Goal: Information Seeking & Learning: Learn about a topic

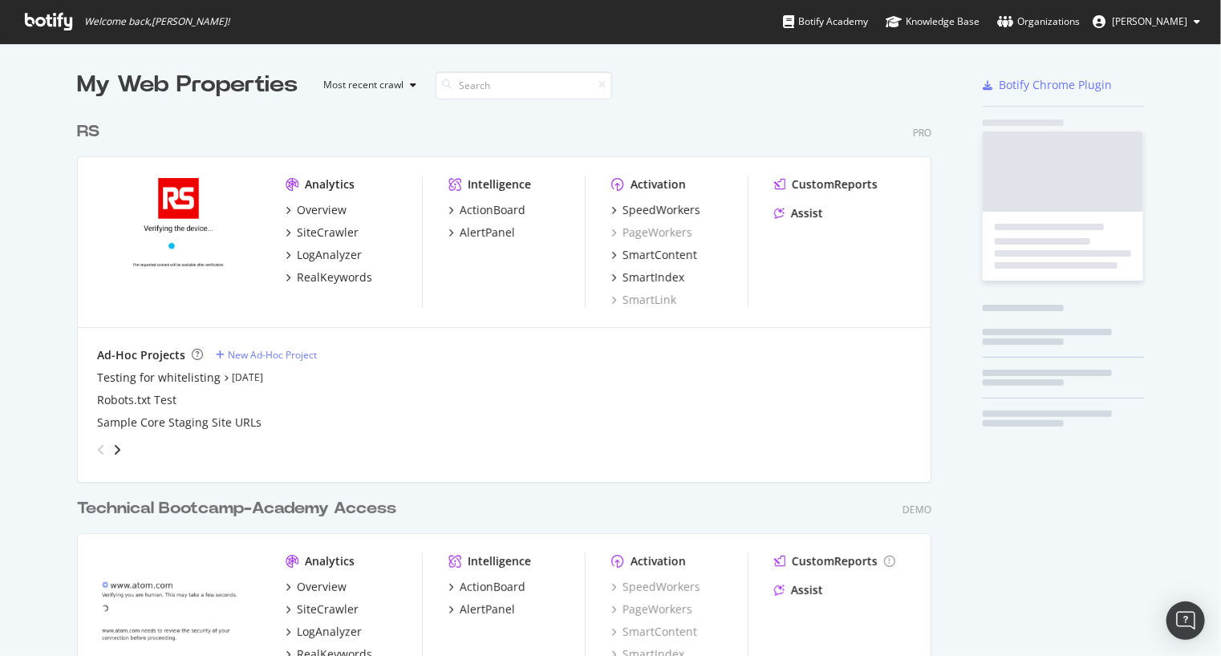
scroll to position [645, 855]
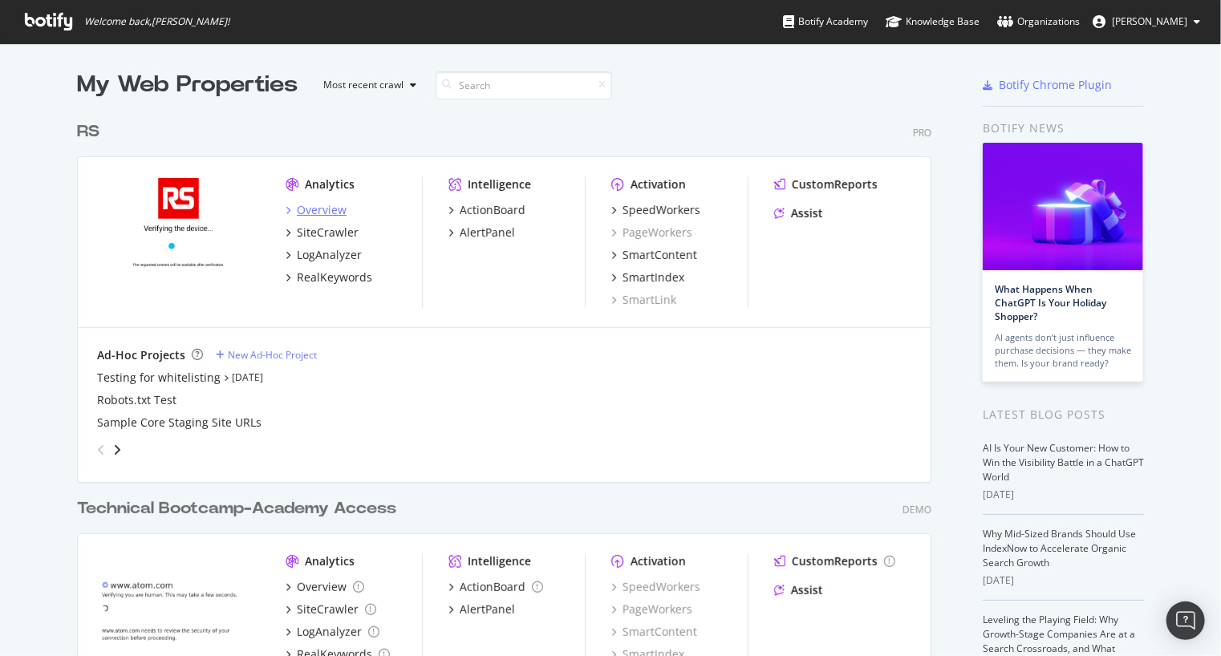
click at [330, 211] on div "Overview" at bounding box center [322, 210] width 50 height 16
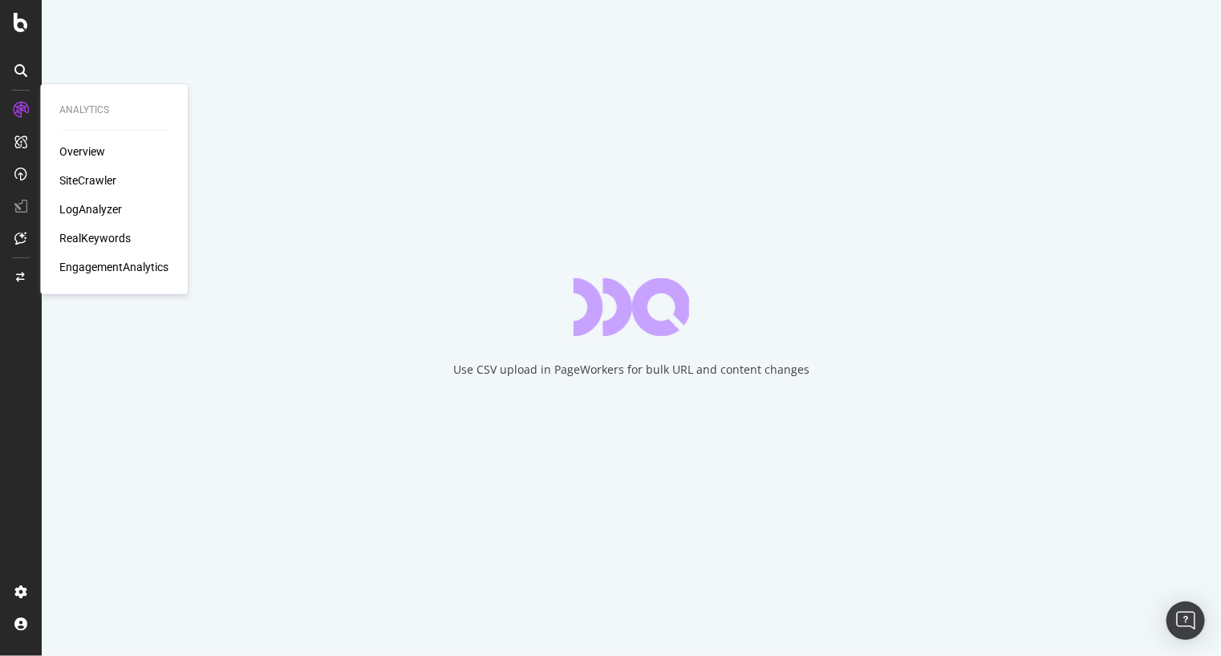
click at [84, 241] on div "RealKeywords" at bounding box center [94, 238] width 71 height 16
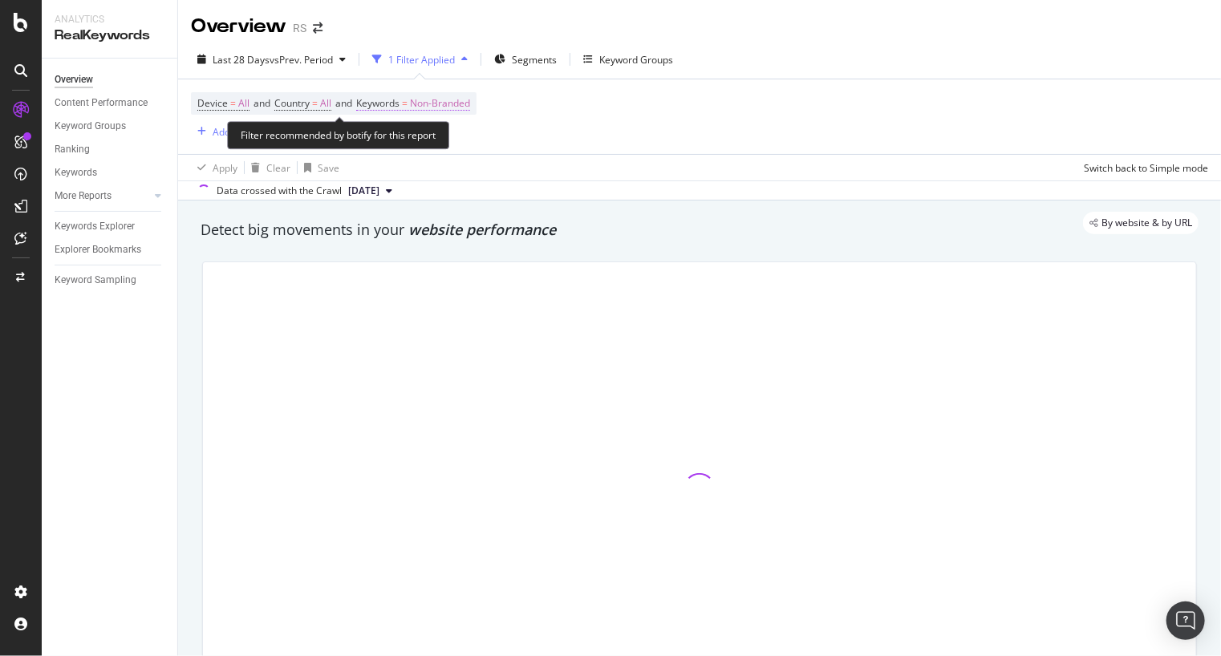
click at [453, 103] on span "Non-Branded" at bounding box center [440, 103] width 60 height 22
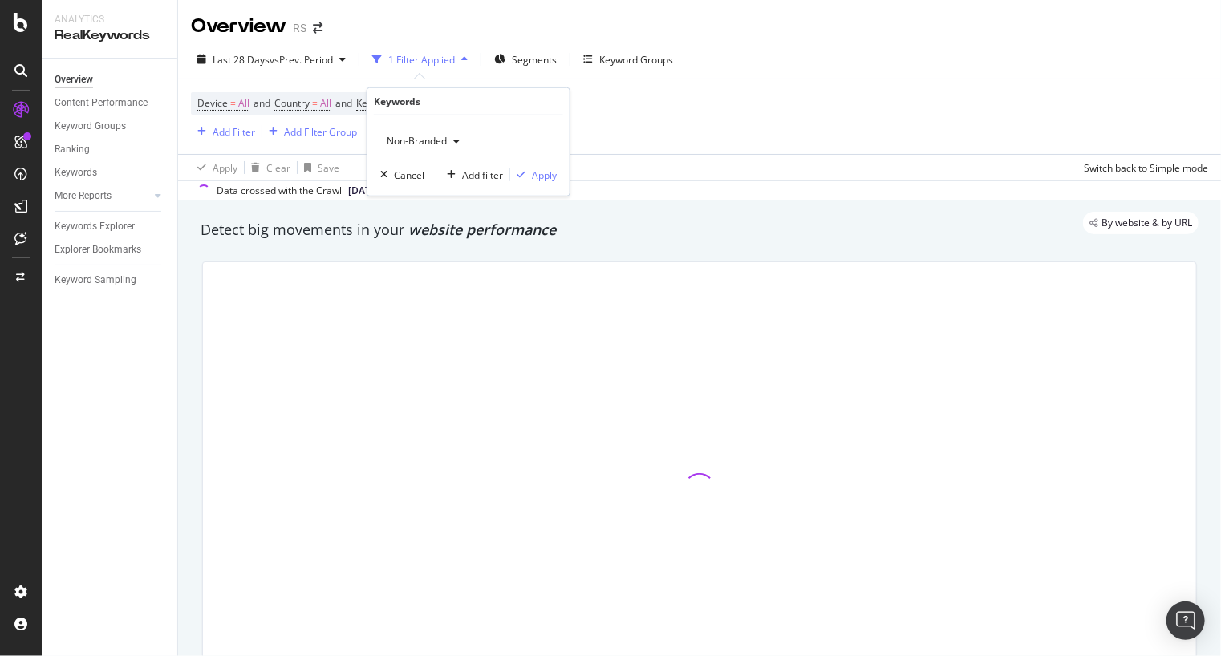
click at [438, 136] on span "Non-Branded" at bounding box center [413, 141] width 67 height 14
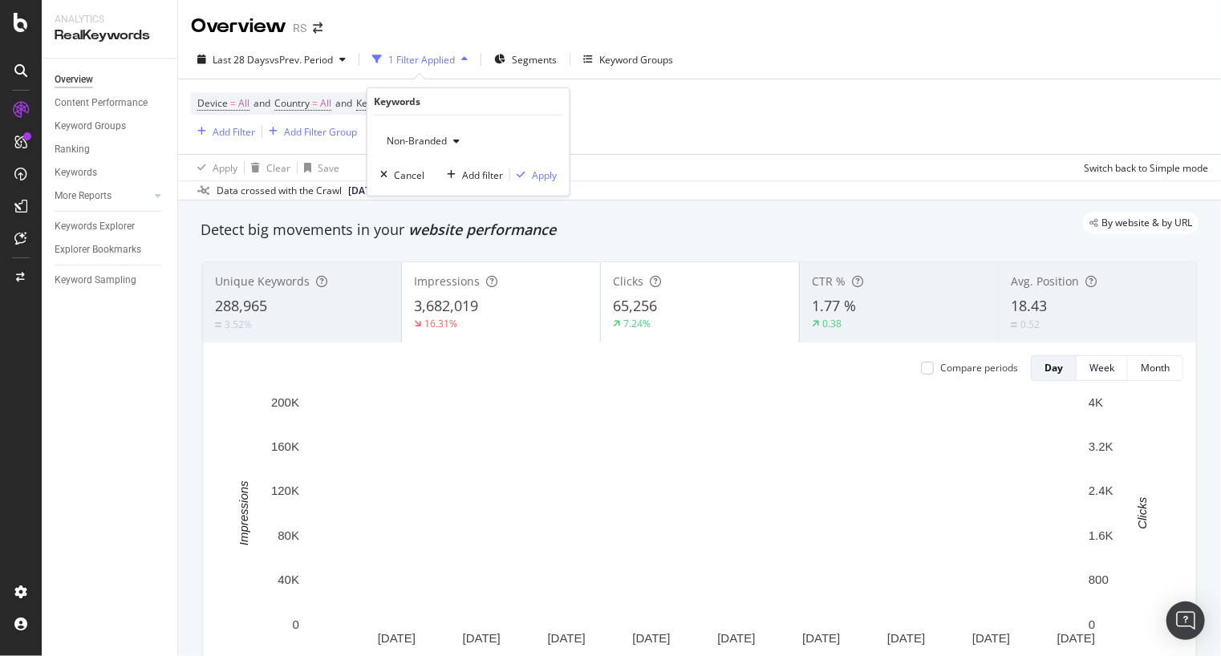
drag, startPoint x: 438, startPoint y: 136, endPoint x: 452, endPoint y: 111, distance: 28.8
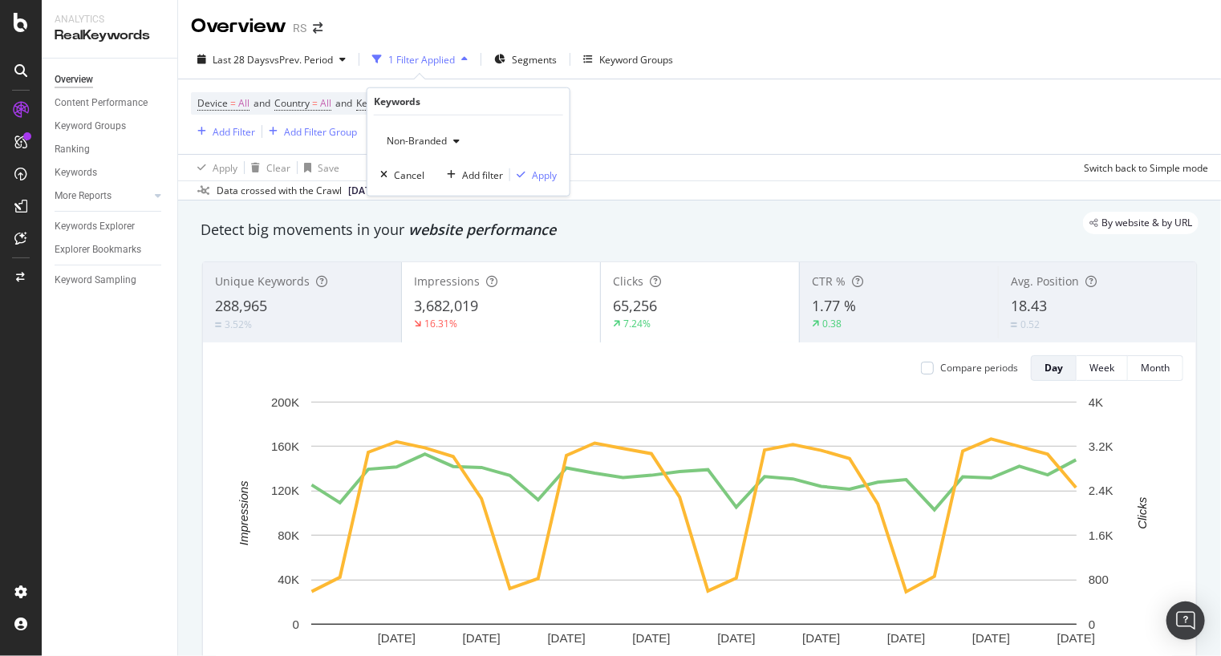
click at [452, 111] on div "Keywords" at bounding box center [468, 101] width 189 height 27
click at [683, 133] on div "Device = All and Country = All and Keywords = Non-Branded Add Filter Add Filter…" at bounding box center [699, 116] width 1017 height 75
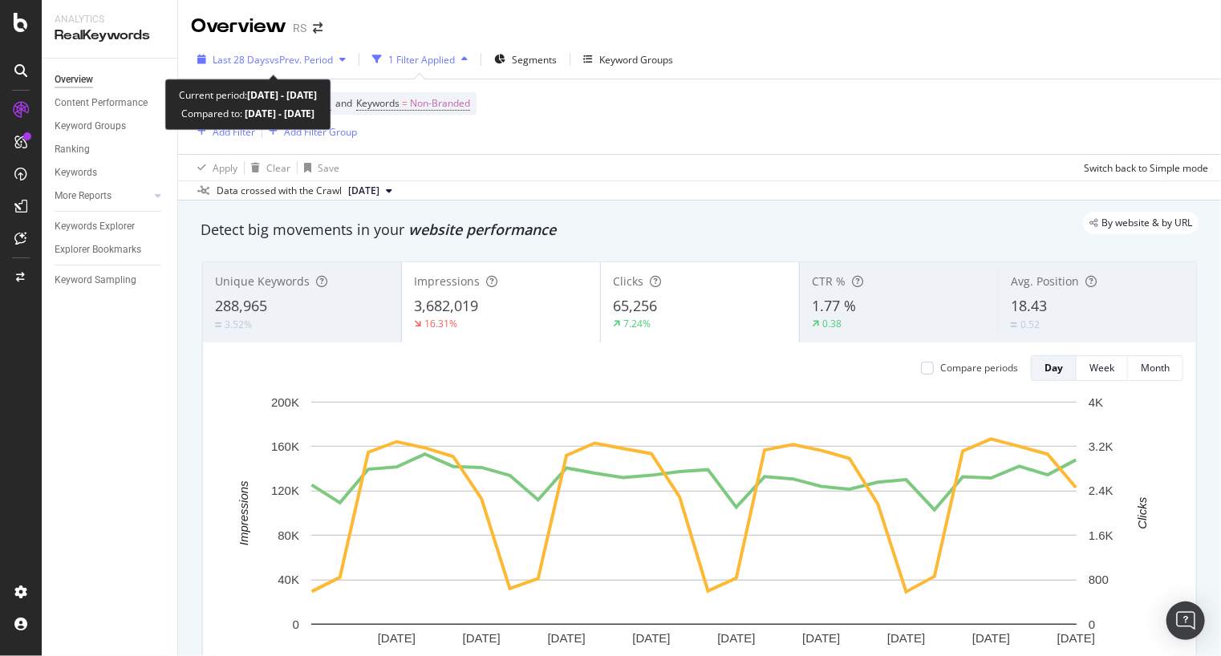
click at [312, 64] on span "vs Prev. Period" at bounding box center [300, 60] width 63 height 14
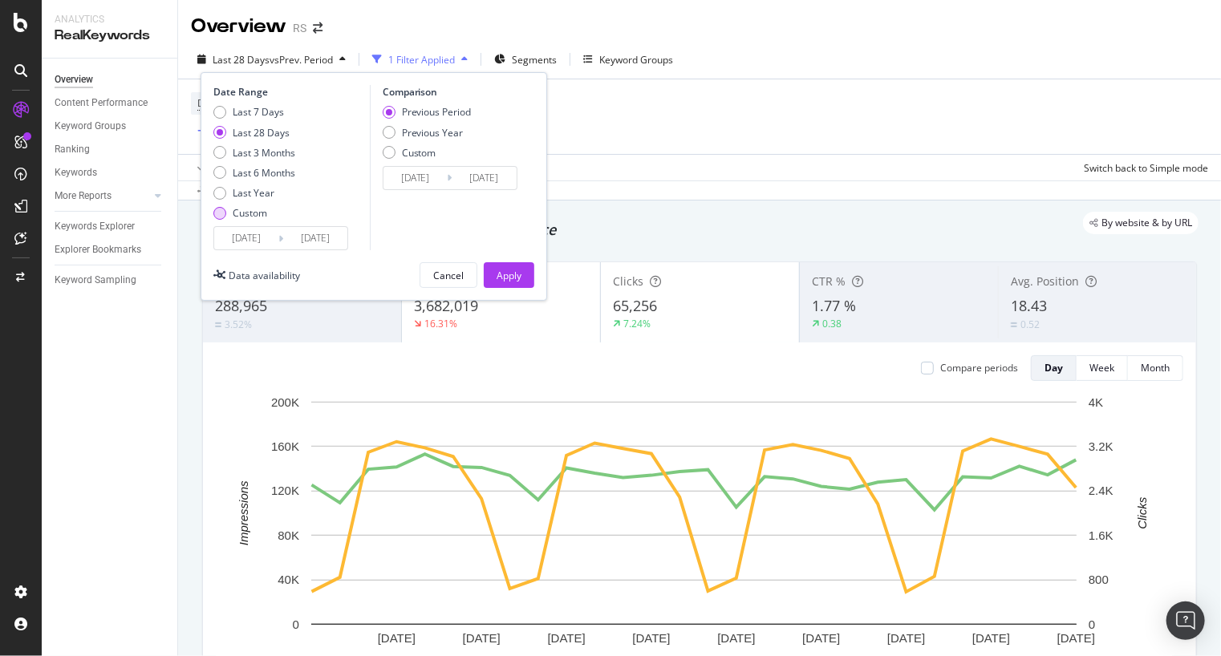
click at [249, 217] on div "Custom" at bounding box center [250, 213] width 34 height 14
click at [229, 258] on div "Date Range Last 7 Days Last 28 Days Last 3 Months Last 6 Months Last Year Custo…" at bounding box center [374, 186] width 346 height 229
click at [234, 241] on input "[DATE]" at bounding box center [246, 238] width 64 height 22
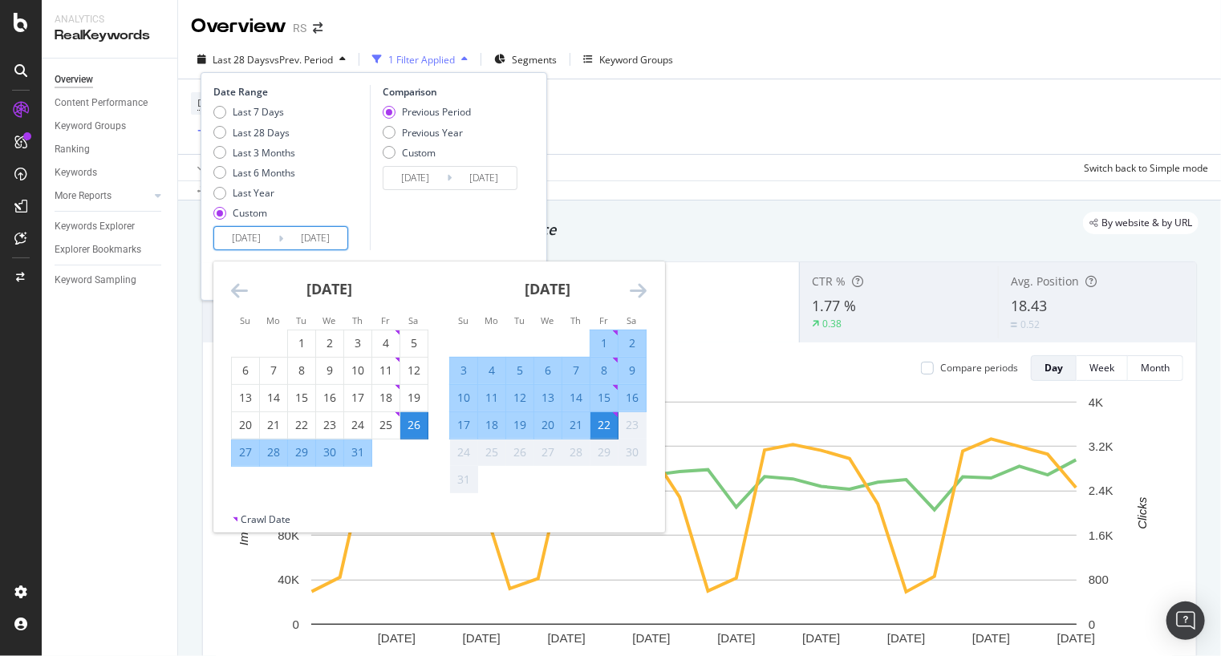
click at [237, 286] on icon "Move backward to switch to the previous month." at bounding box center [239, 290] width 17 height 19
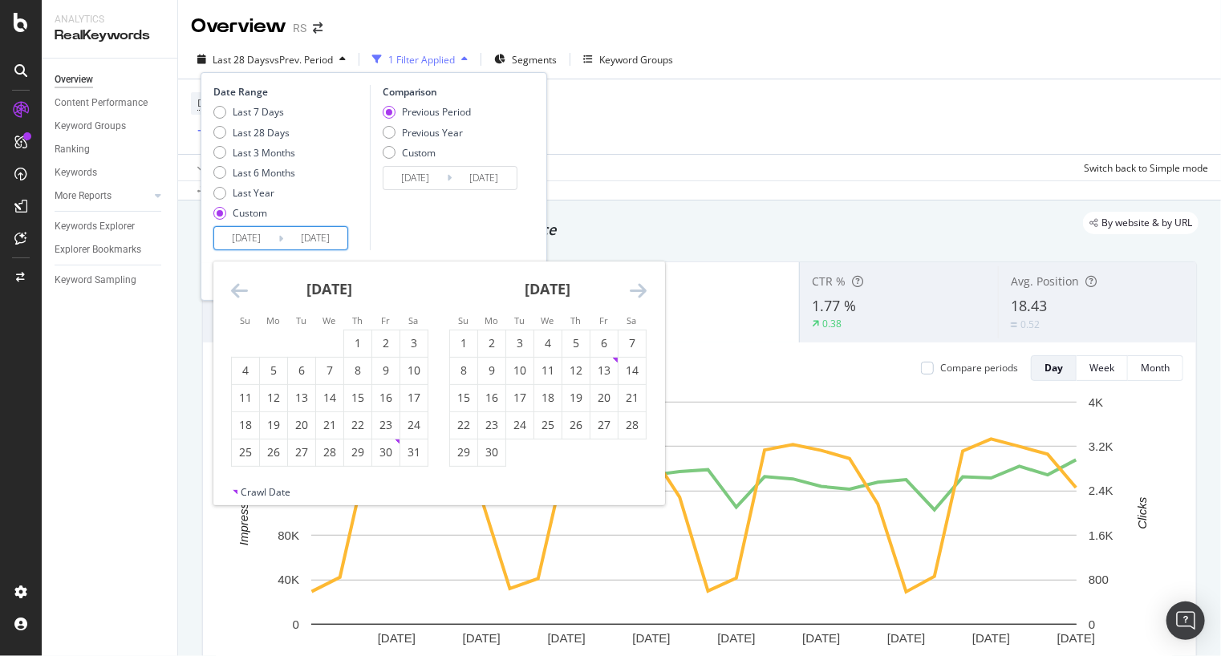
click at [237, 286] on icon "Move backward to switch to the previous month." at bounding box center [239, 290] width 17 height 19
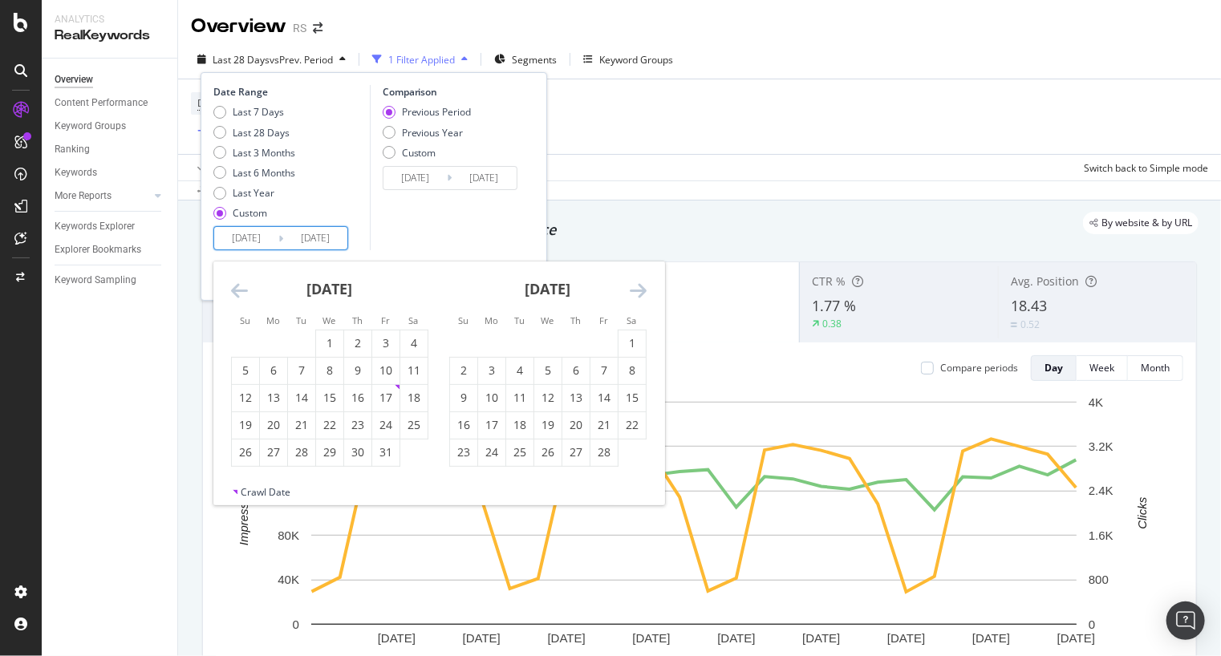
click at [237, 286] on icon "Move backward to switch to the previous month." at bounding box center [239, 290] width 17 height 19
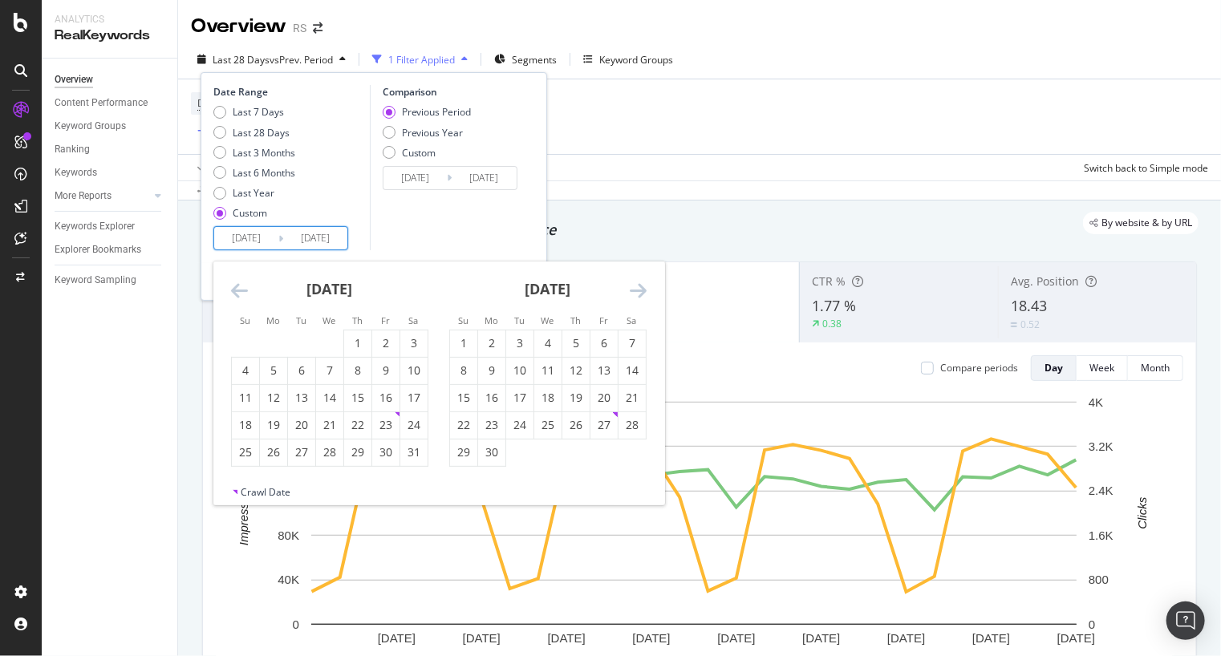
click at [237, 286] on icon "Move backward to switch to the previous month." at bounding box center [239, 290] width 17 height 19
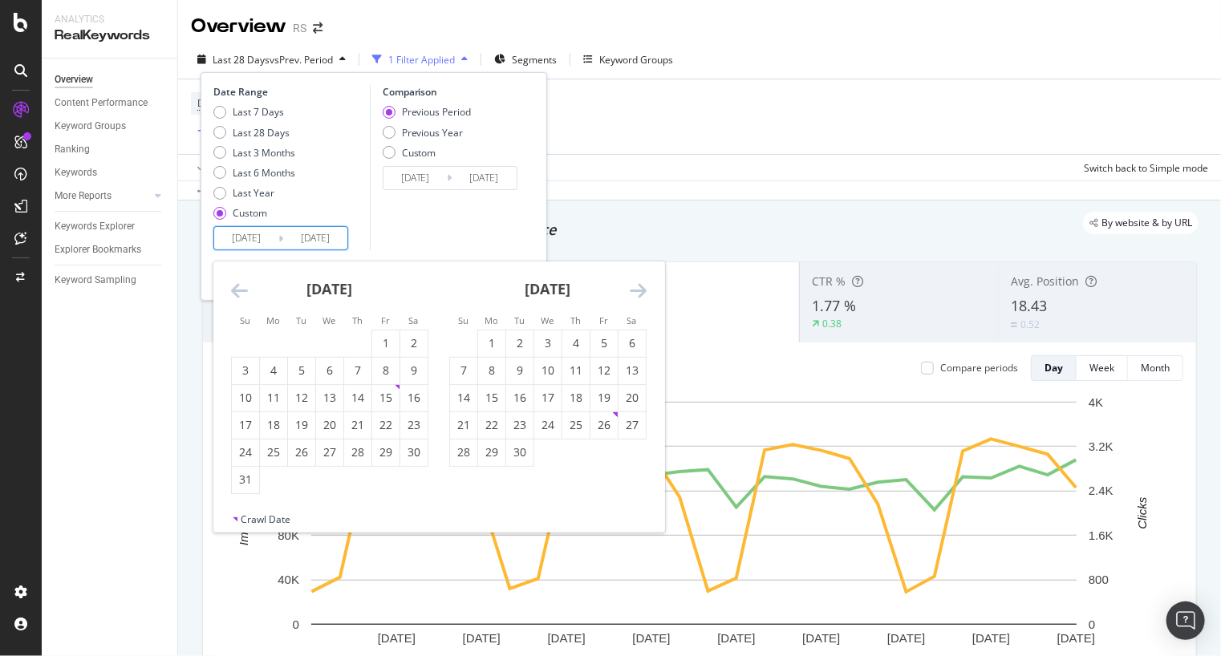
click at [237, 286] on icon "Move backward to switch to the previous month." at bounding box center [239, 290] width 17 height 19
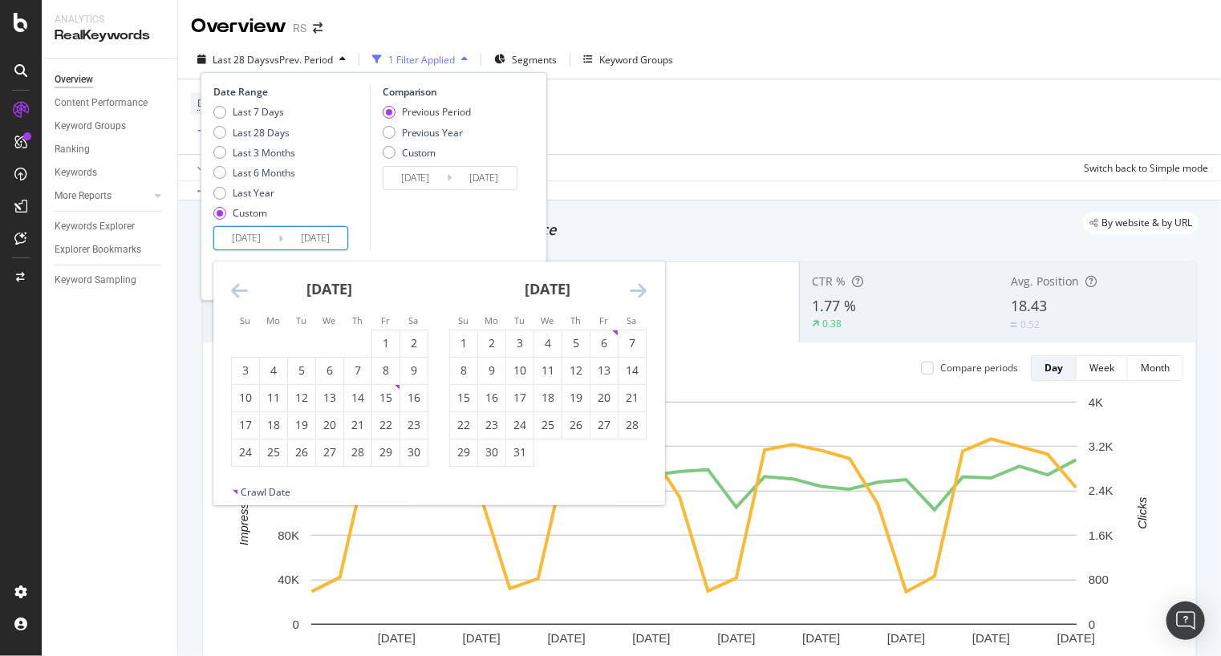
click at [237, 286] on icon "Move backward to switch to the previous month." at bounding box center [239, 290] width 17 height 19
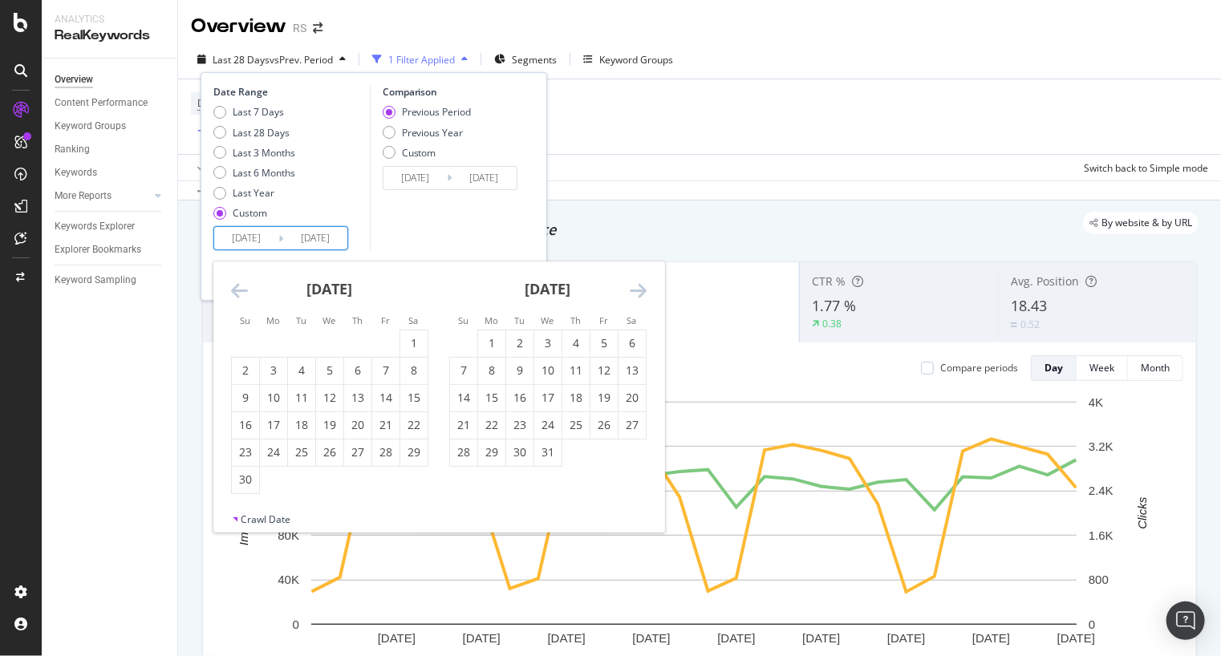
click at [237, 286] on icon "Move backward to switch to the previous month." at bounding box center [239, 290] width 17 height 19
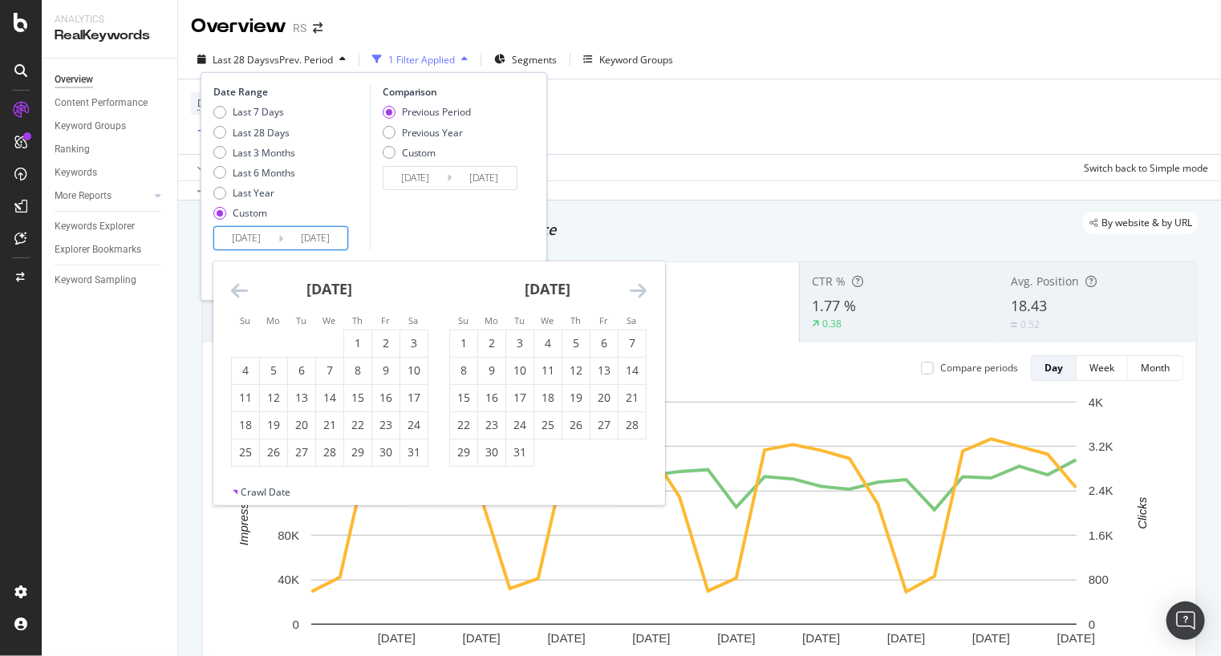
click at [237, 286] on icon "Move backward to switch to the previous month." at bounding box center [239, 290] width 17 height 19
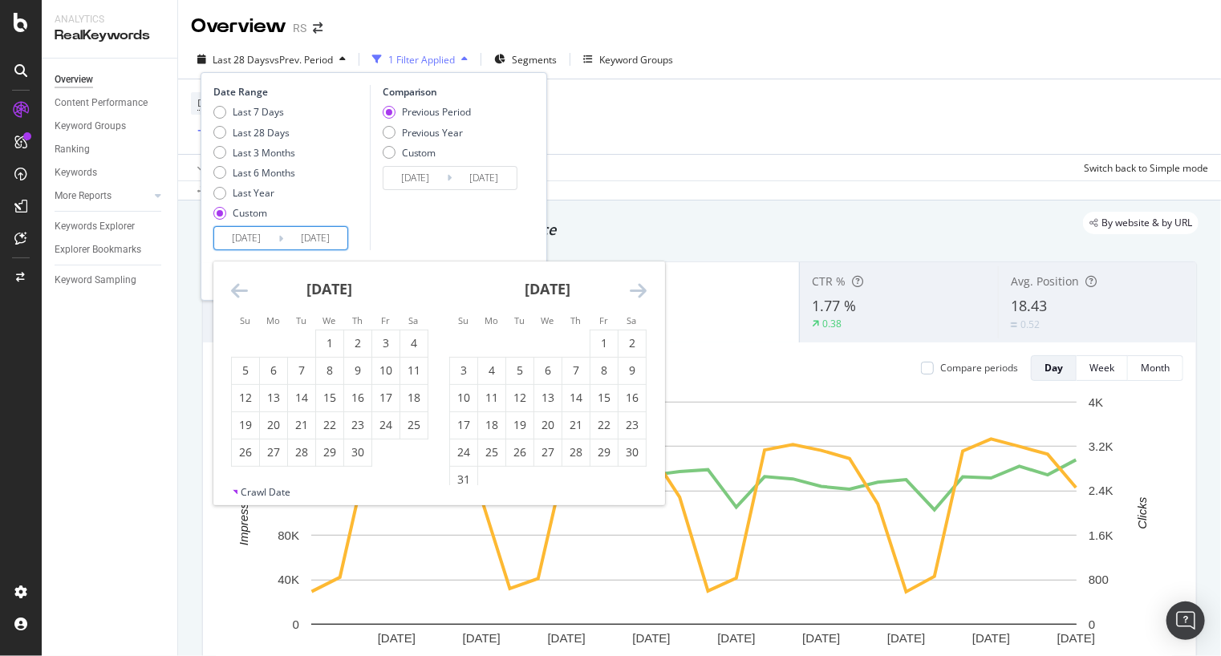
click at [237, 286] on icon "Move backward to switch to the previous month." at bounding box center [239, 290] width 17 height 19
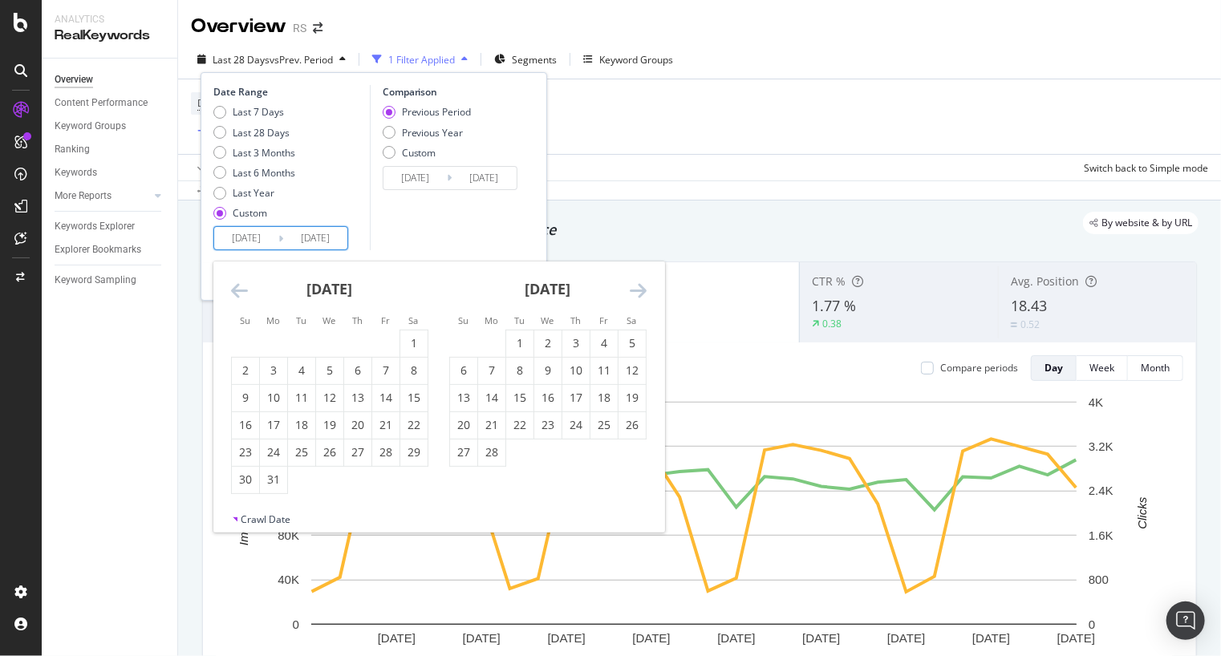
click at [237, 286] on icon "Move backward to switch to the previous month." at bounding box center [239, 290] width 17 height 19
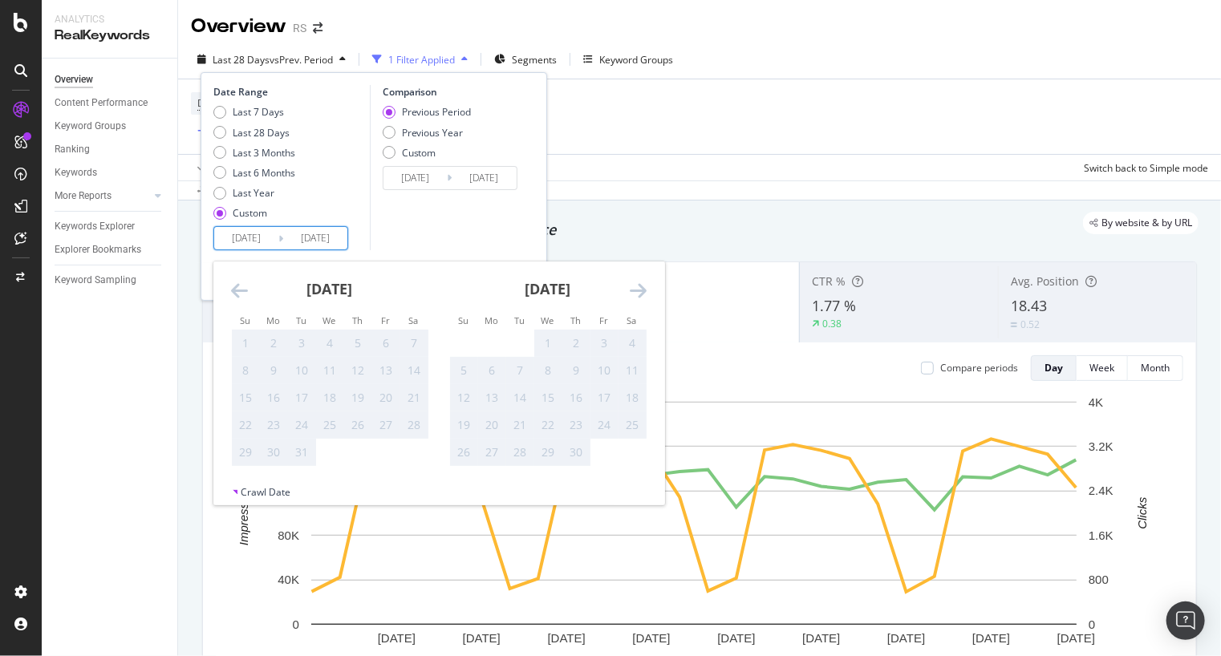
click at [645, 288] on icon "Move forward to switch to the next month." at bounding box center [638, 290] width 17 height 19
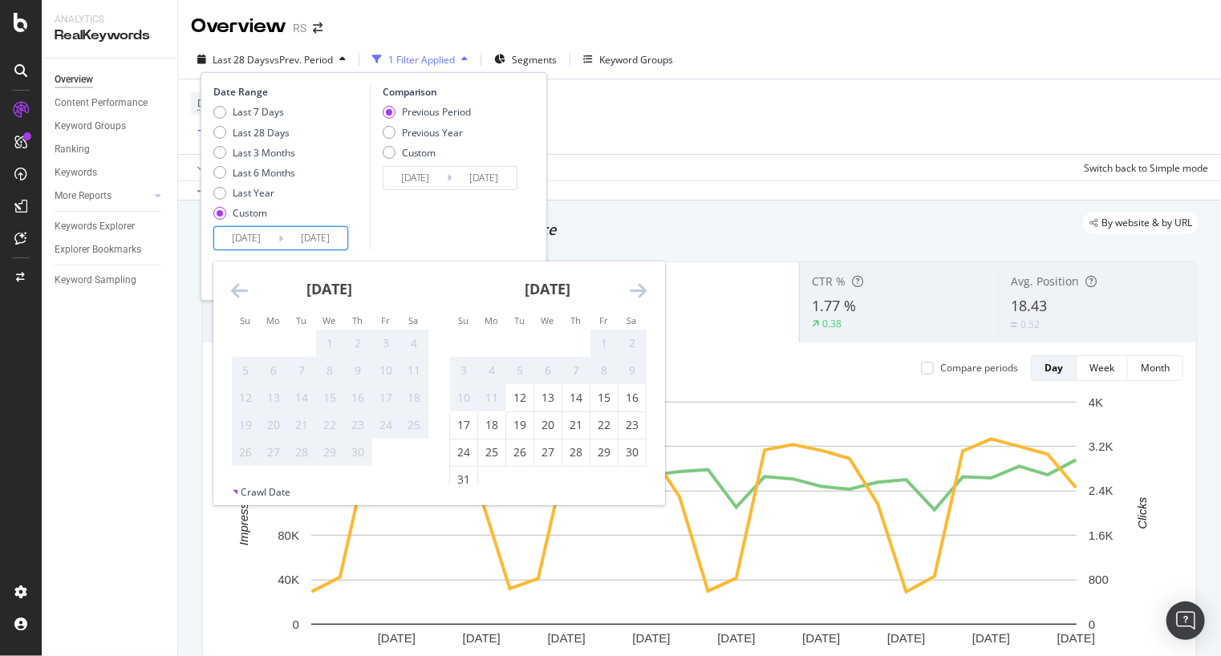
click at [645, 288] on icon "Move forward to switch to the next month." at bounding box center [638, 290] width 17 height 19
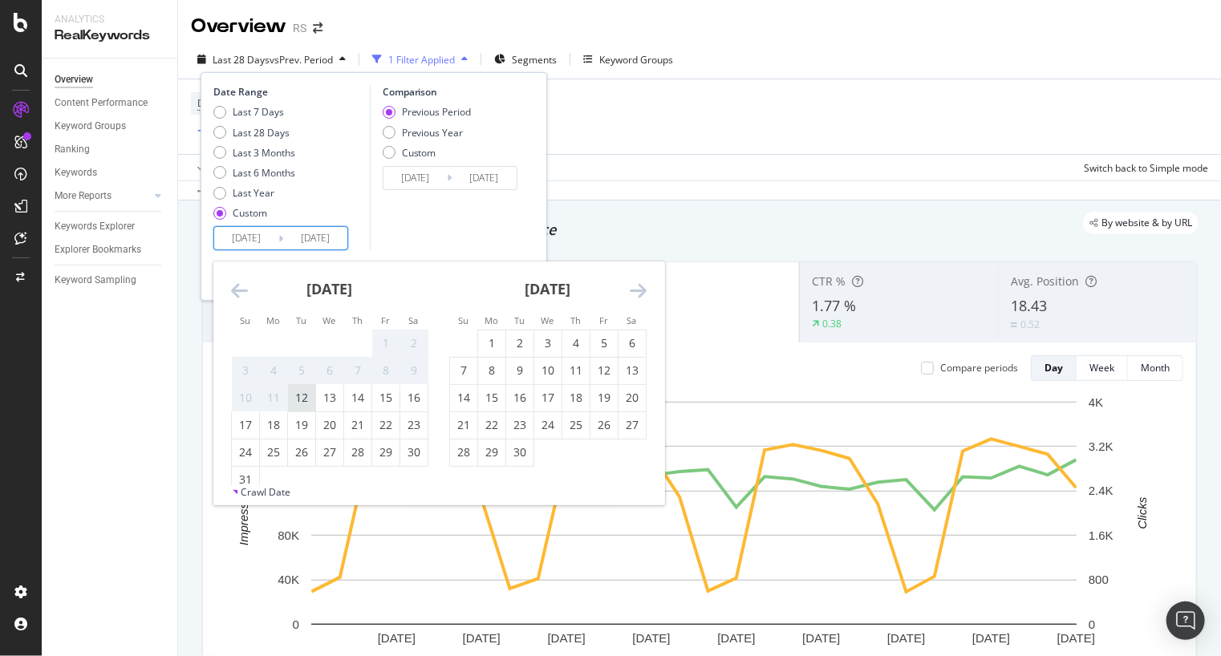
click at [305, 396] on div "12" at bounding box center [301, 398] width 27 height 16
type input "[DATE]"
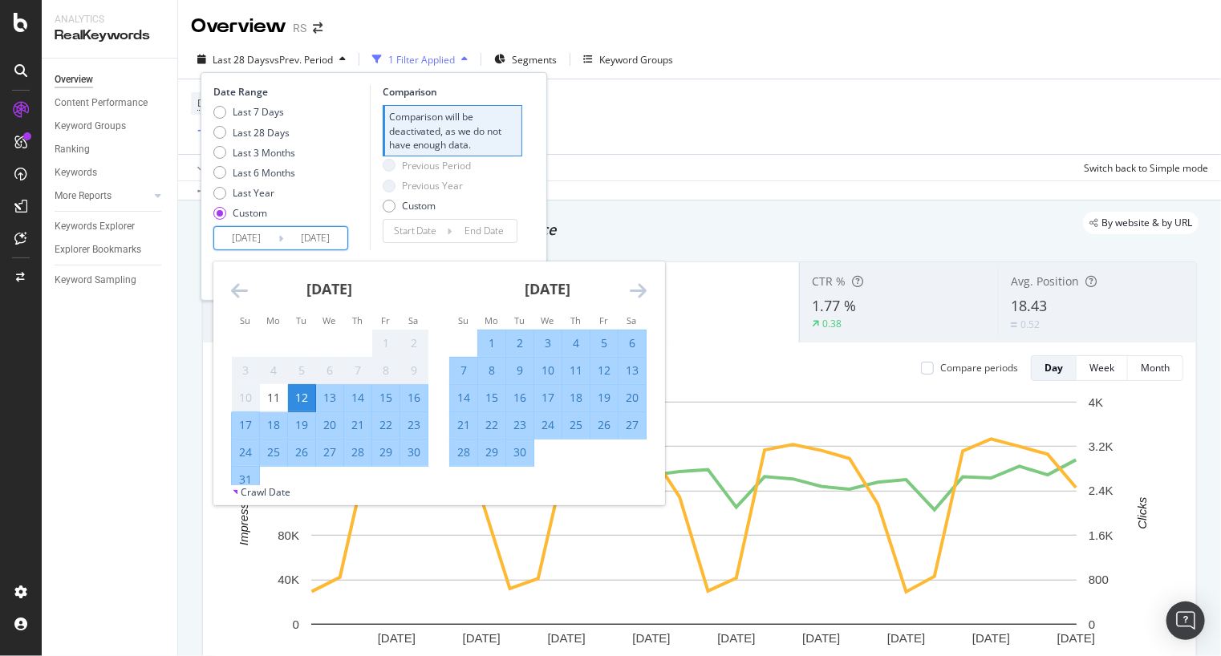
click at [536, 201] on div "Date Range Last 7 Days Last 28 Days Last 3 Months Last 6 Months Last Year Custo…" at bounding box center [374, 186] width 346 height 229
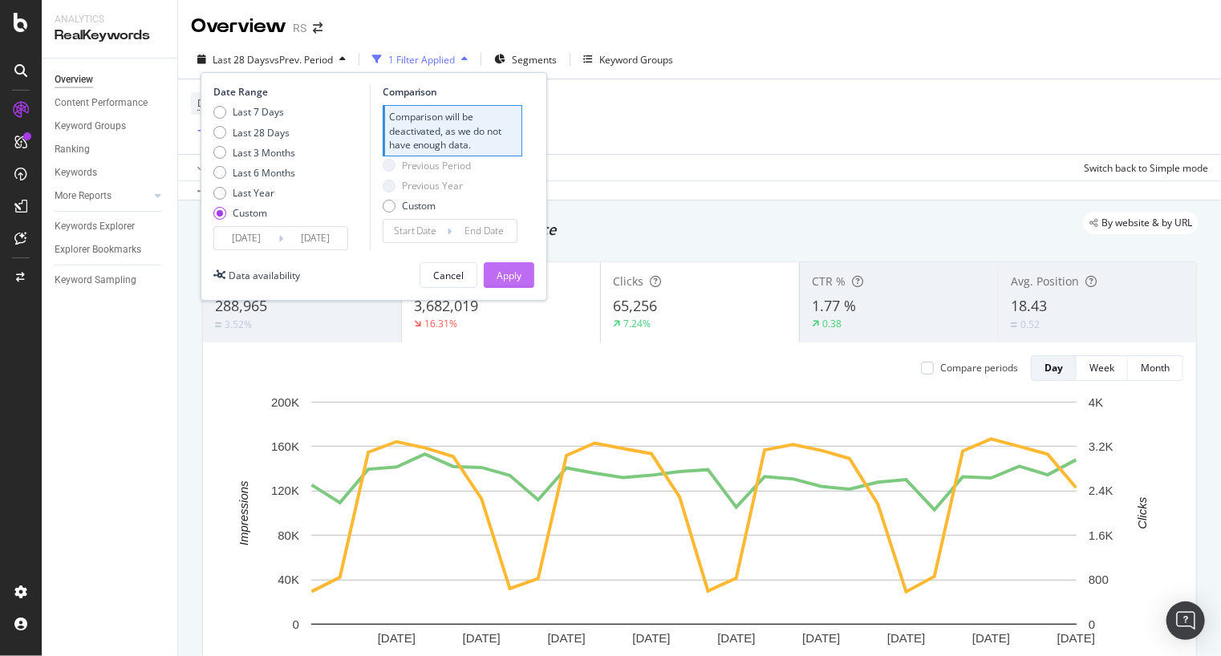
click at [500, 275] on div "Apply" at bounding box center [508, 276] width 25 height 14
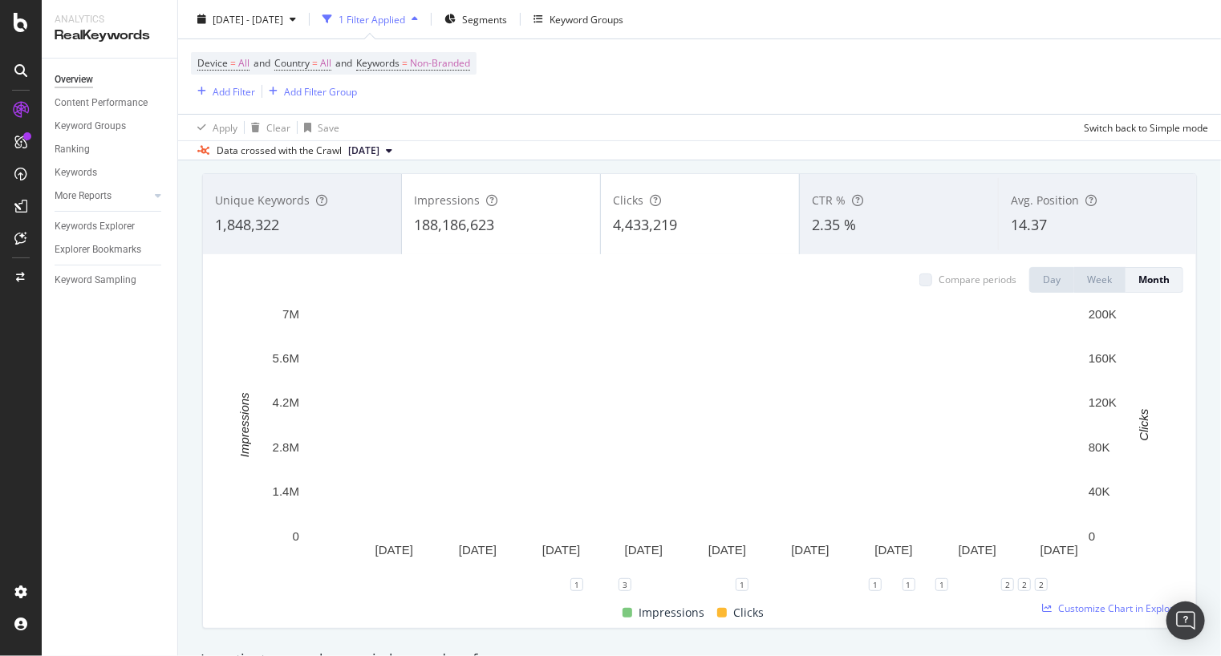
scroll to position [89, 0]
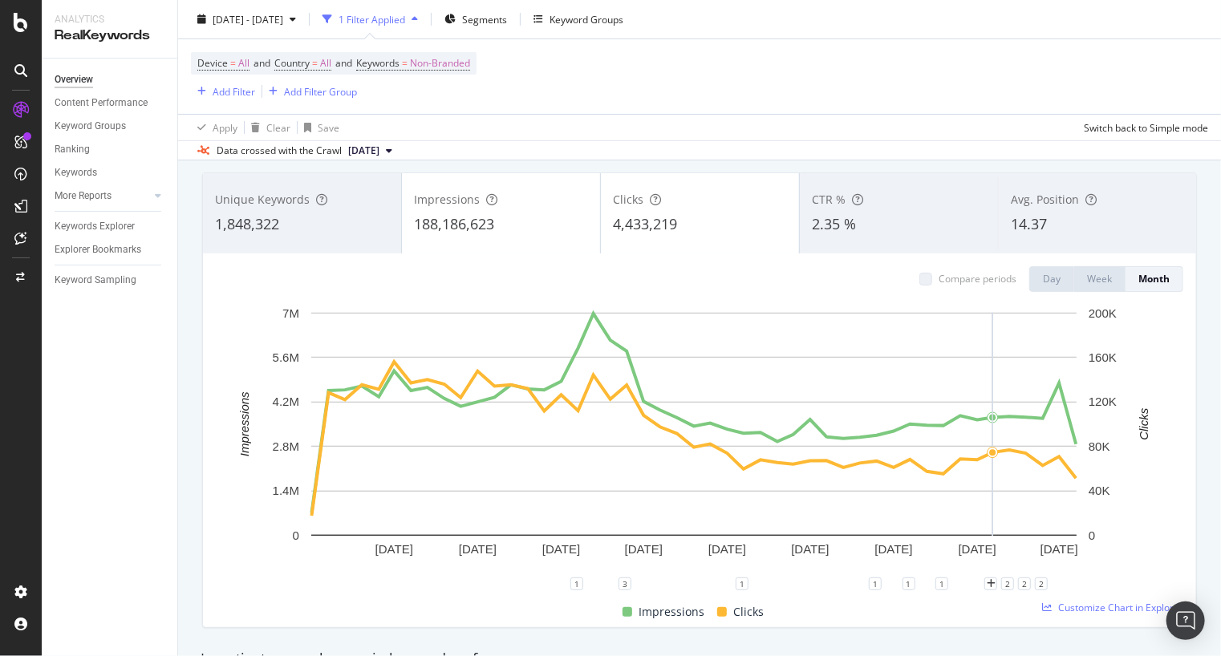
click at [157, 534] on div "Overview Content Performance Keyword Groups Ranking Keywords More Reports Count…" at bounding box center [110, 358] width 136 height 598
